Goal: Task Accomplishment & Management: Manage account settings

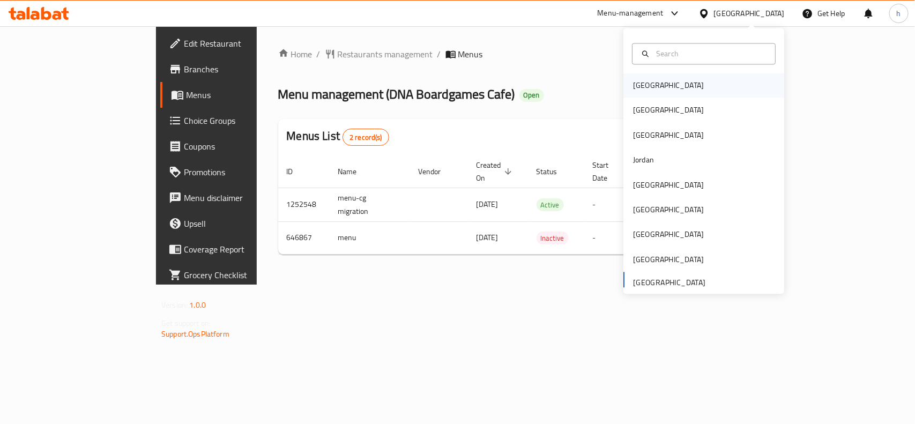
click at [649, 81] on div "[GEOGRAPHIC_DATA]" at bounding box center [668, 85] width 88 height 25
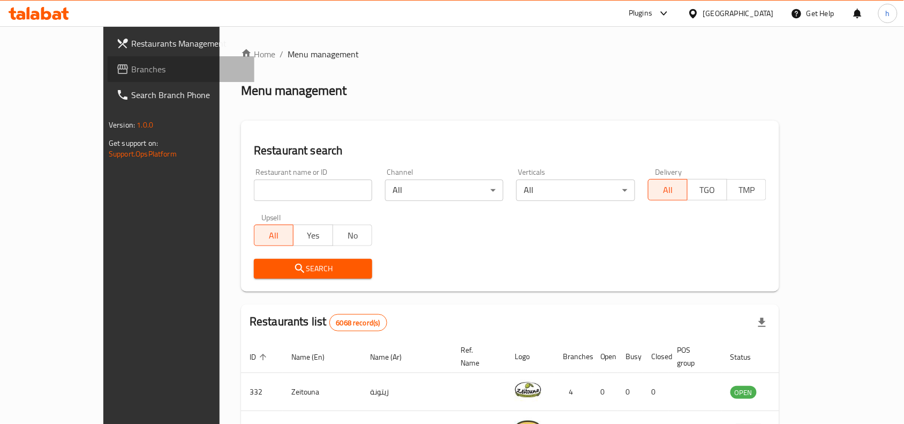
click at [131, 73] on span "Branches" at bounding box center [188, 69] width 115 height 13
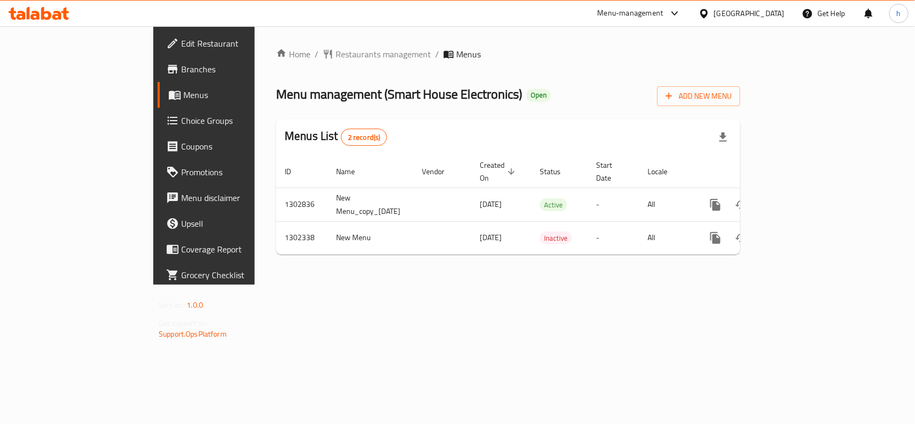
click at [343, 285] on div "Home / Restaurants management / Menus Menu management ( Smart House Electronics…" at bounding box center [508, 155] width 507 height 258
click at [765, 8] on div "[GEOGRAPHIC_DATA]" at bounding box center [749, 14] width 71 height 12
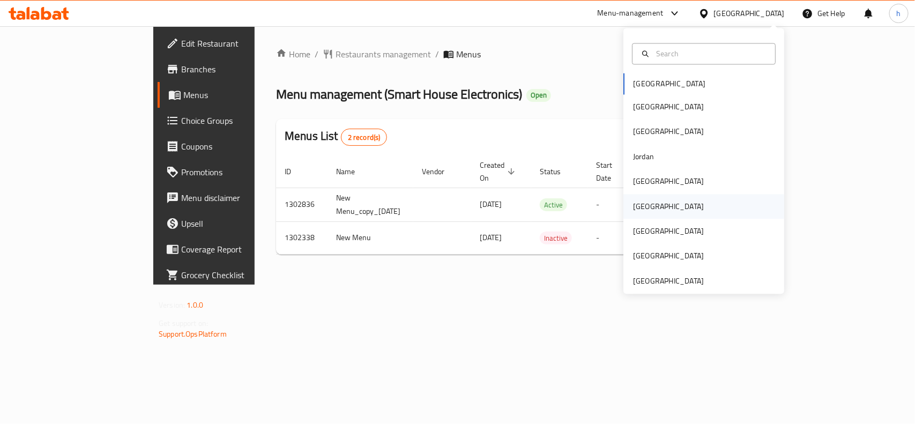
click at [639, 212] on div "[GEOGRAPHIC_DATA]" at bounding box center [668, 206] width 71 height 12
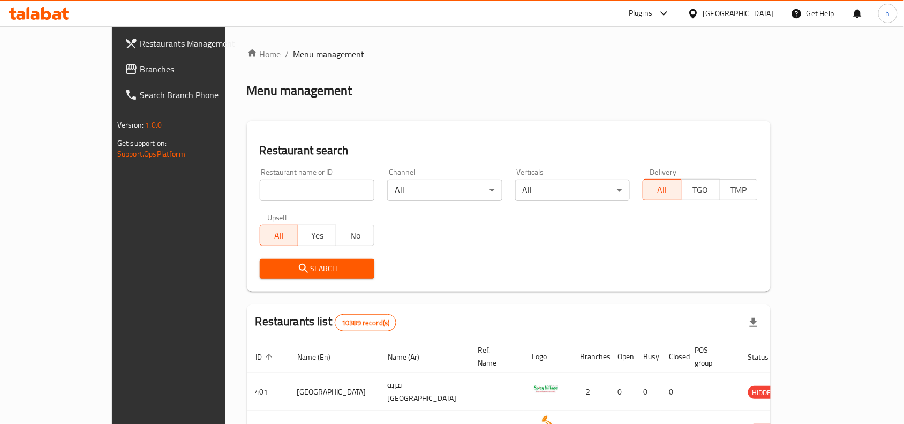
click at [226, 116] on div "Home / Menu management Menu management Restaurant search Restaurant name or ID …" at bounding box center [509, 381] width 567 height 711
click at [140, 63] on span "Branches" at bounding box center [197, 69] width 115 height 13
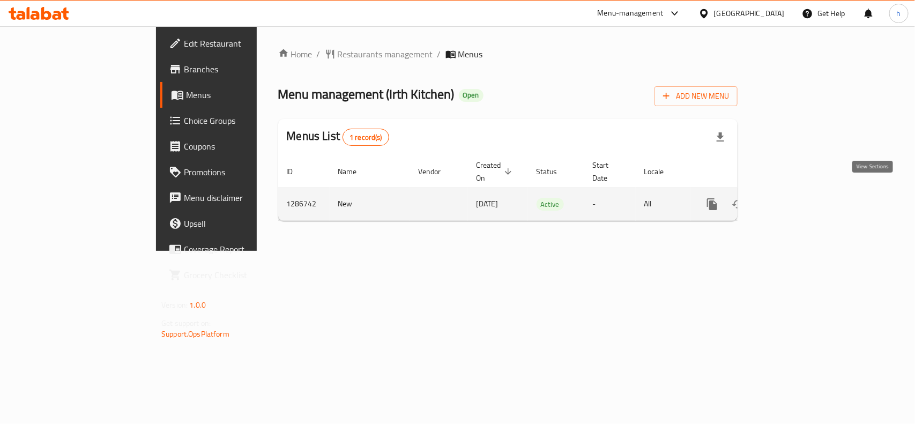
click at [796, 198] on icon "enhanced table" at bounding box center [789, 204] width 13 height 13
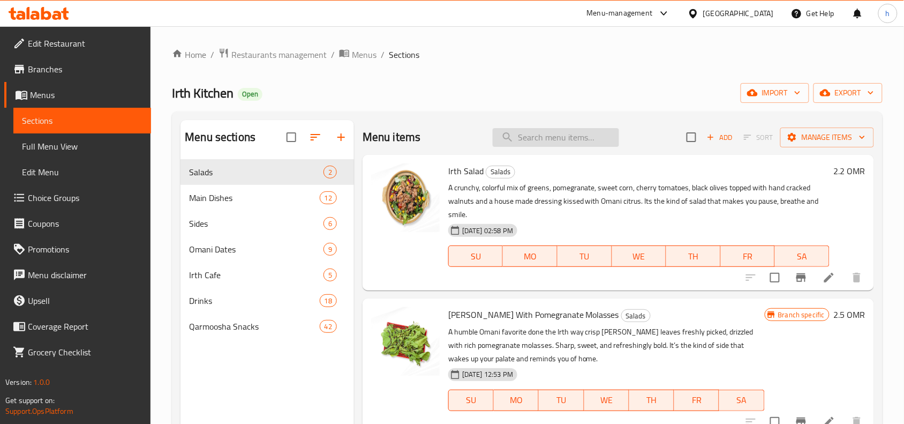
click at [532, 133] on input "search" at bounding box center [556, 137] width 126 height 19
paste input "Stuffed Dates With Sugar-Free Saffron"
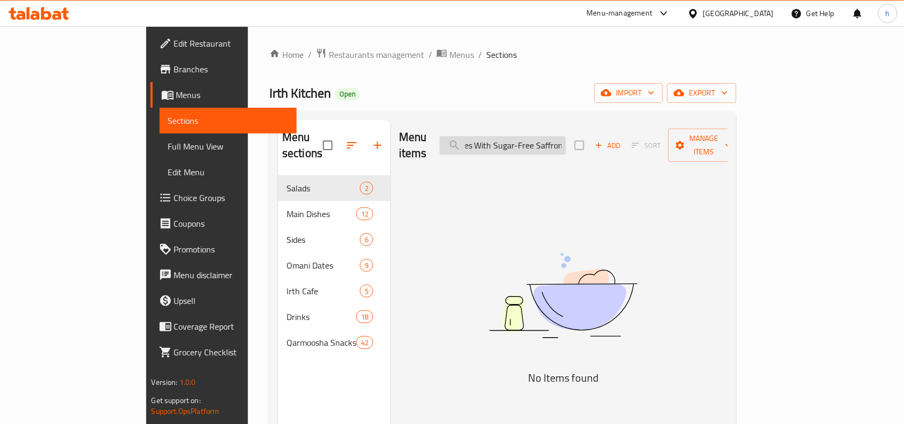
click at [560, 145] on input "Stuffed Dates With Sugar-Free Saffron" at bounding box center [503, 145] width 126 height 19
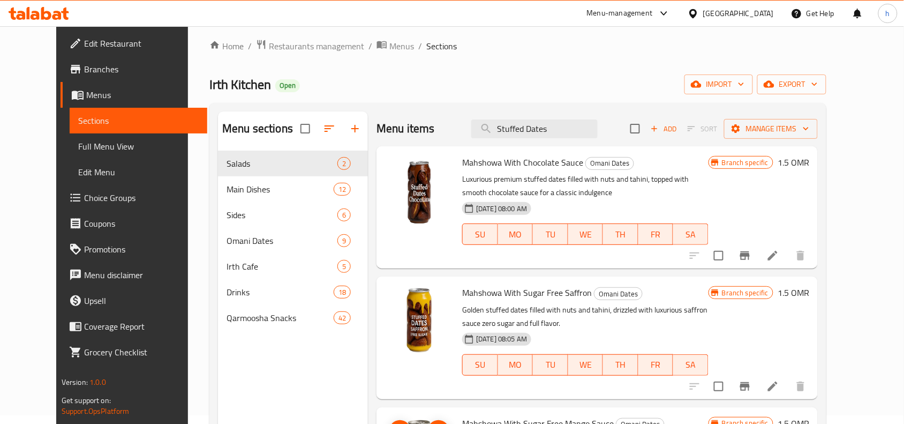
scroll to position [0, 0]
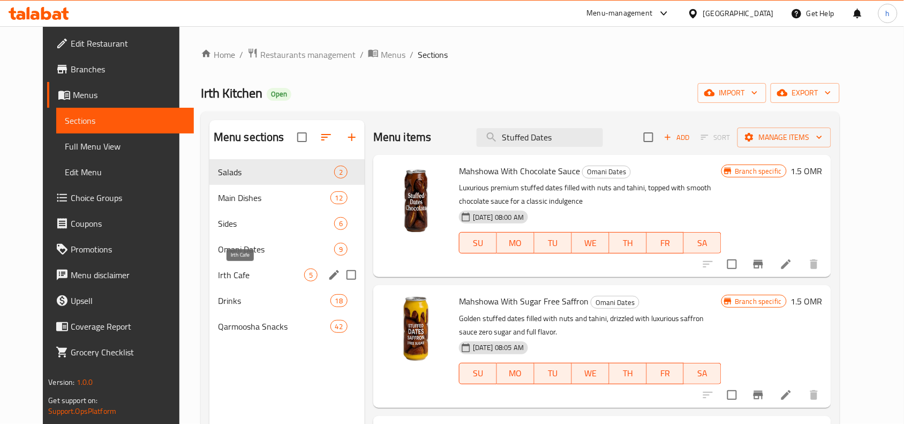
type input "Stuffed Dates"
click at [228, 279] on span "Irth Cafe" at bounding box center [261, 274] width 86 height 13
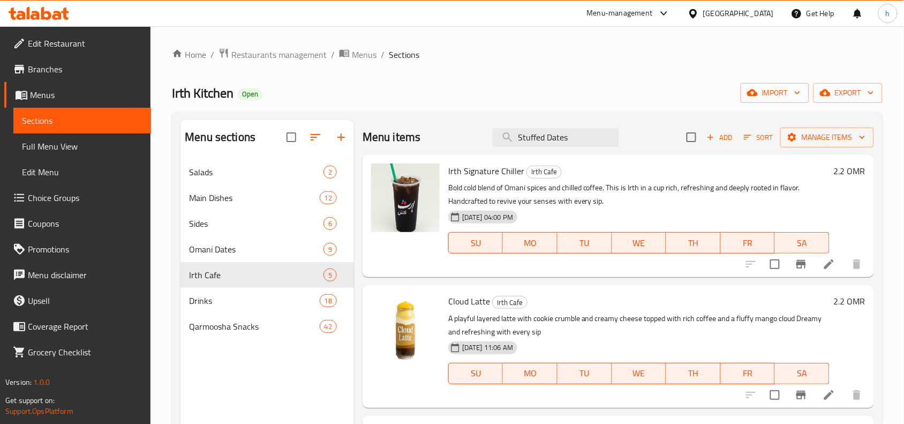
click at [468, 94] on div "Irth Kitchen Open import export" at bounding box center [527, 93] width 711 height 20
click at [603, 137] on input "Stuffed Dates" at bounding box center [556, 137] width 126 height 19
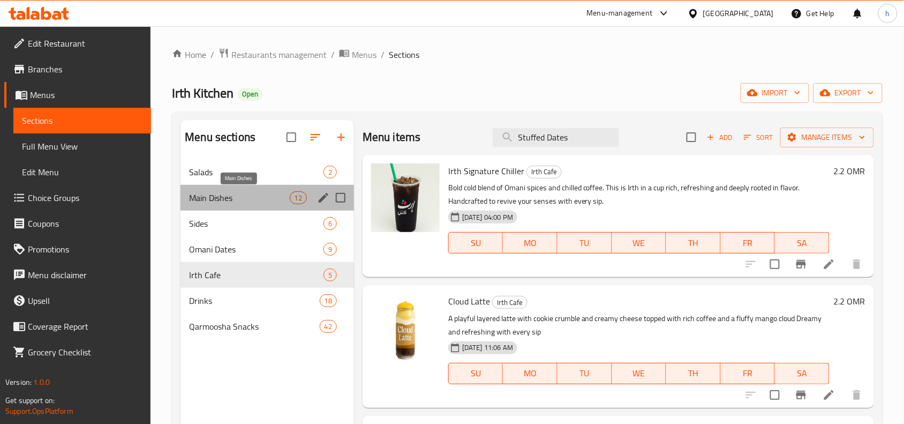
click at [228, 194] on span "Main Dishes" at bounding box center [239, 197] width 100 height 13
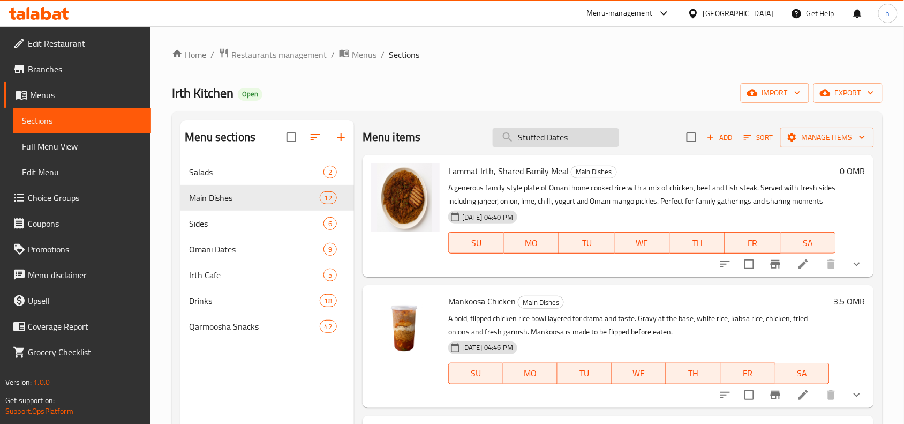
click at [594, 139] on input "Stuffed Dates" at bounding box center [556, 137] width 126 height 19
click at [242, 224] on span "Sides" at bounding box center [241, 223] width 104 height 13
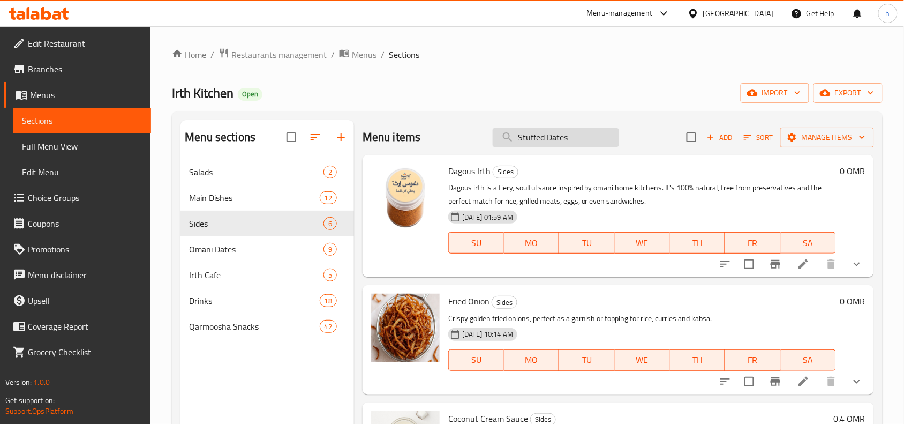
click at [573, 145] on input "Stuffed Dates" at bounding box center [556, 137] width 126 height 19
click at [235, 248] on span "Omani Dates" at bounding box center [241, 249] width 104 height 13
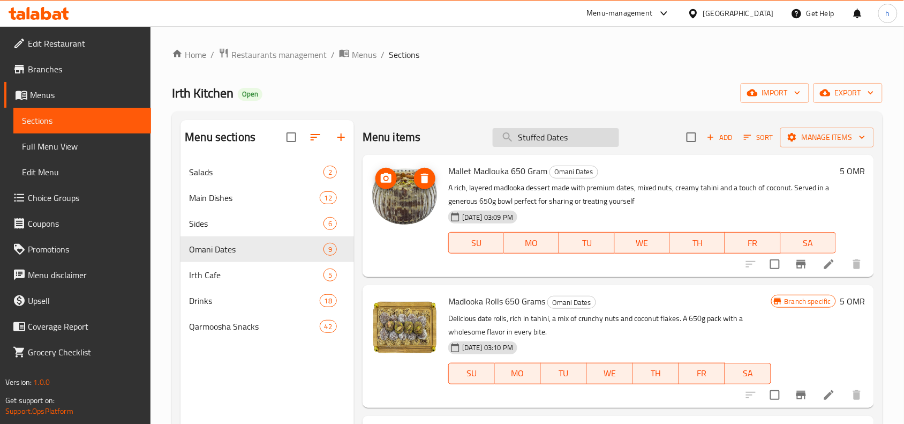
click at [581, 140] on input "Stuffed Dates" at bounding box center [556, 137] width 126 height 19
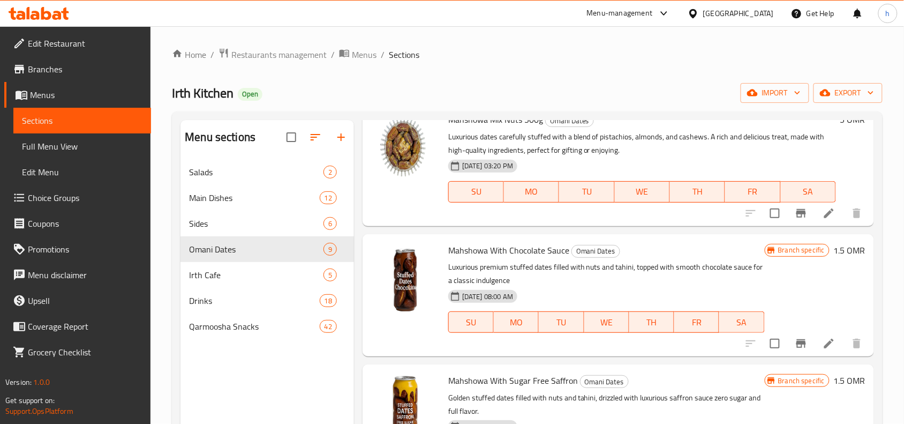
scroll to position [776, 0]
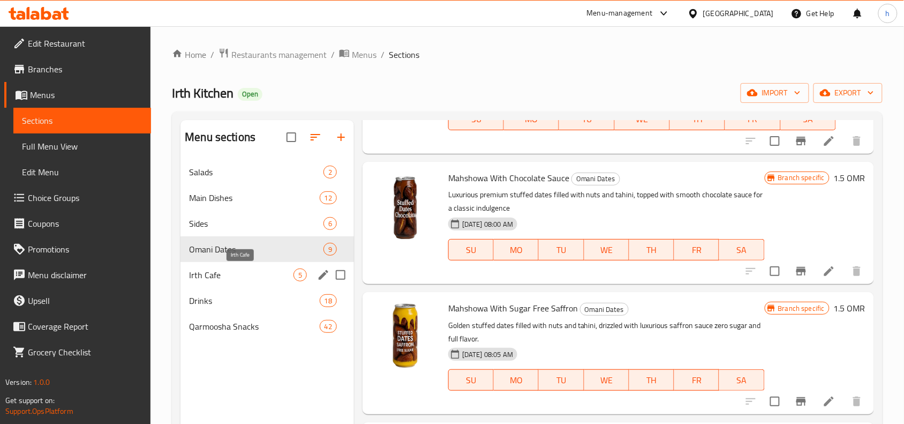
click at [229, 270] on span "Irth Cafe" at bounding box center [241, 274] width 104 height 13
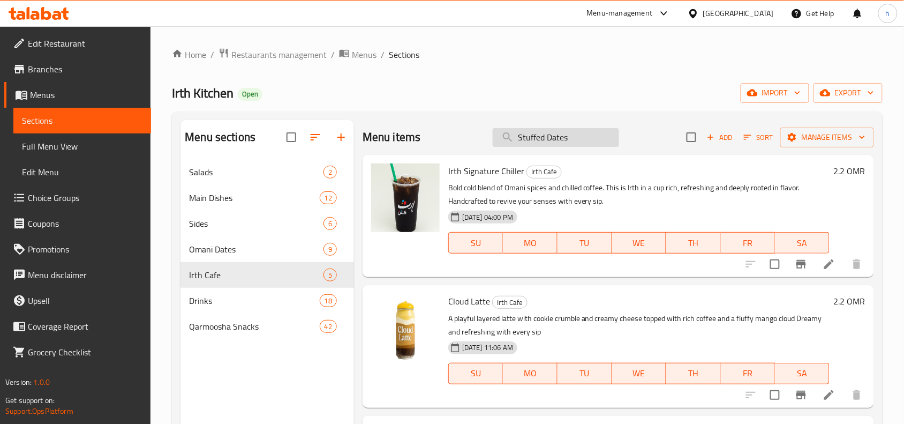
click at [581, 137] on input "Stuffed Dates" at bounding box center [556, 137] width 126 height 19
click at [218, 296] on span "Drinks" at bounding box center [239, 300] width 100 height 13
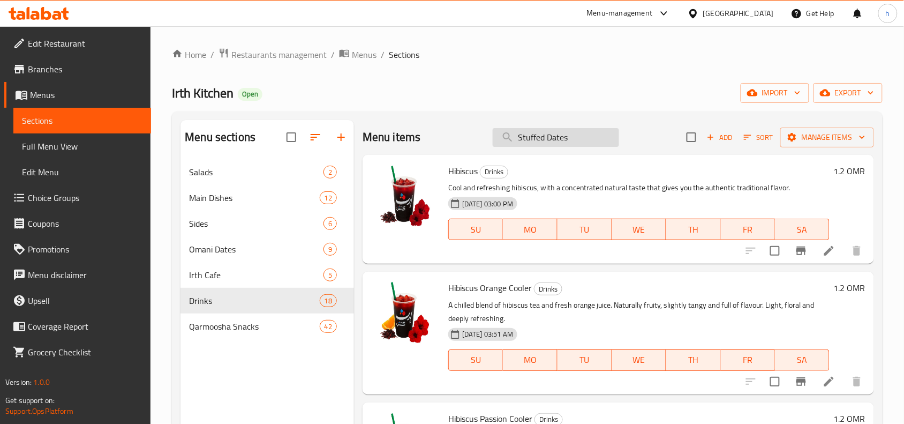
click at [585, 134] on input "Stuffed Dates" at bounding box center [556, 137] width 126 height 19
click at [233, 324] on span "Qarmoosha Snacks" at bounding box center [239, 326] width 100 height 13
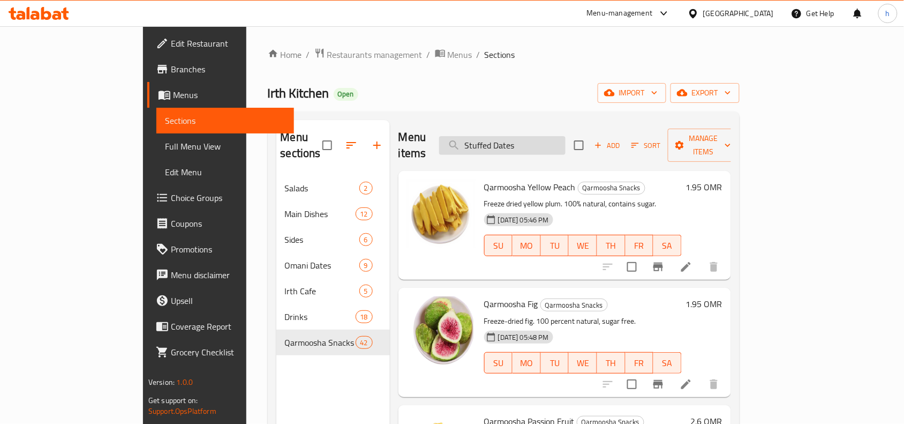
click at [563, 136] on input "Stuffed Dates" at bounding box center [502, 145] width 126 height 19
